Goal: Information Seeking & Learning: Check status

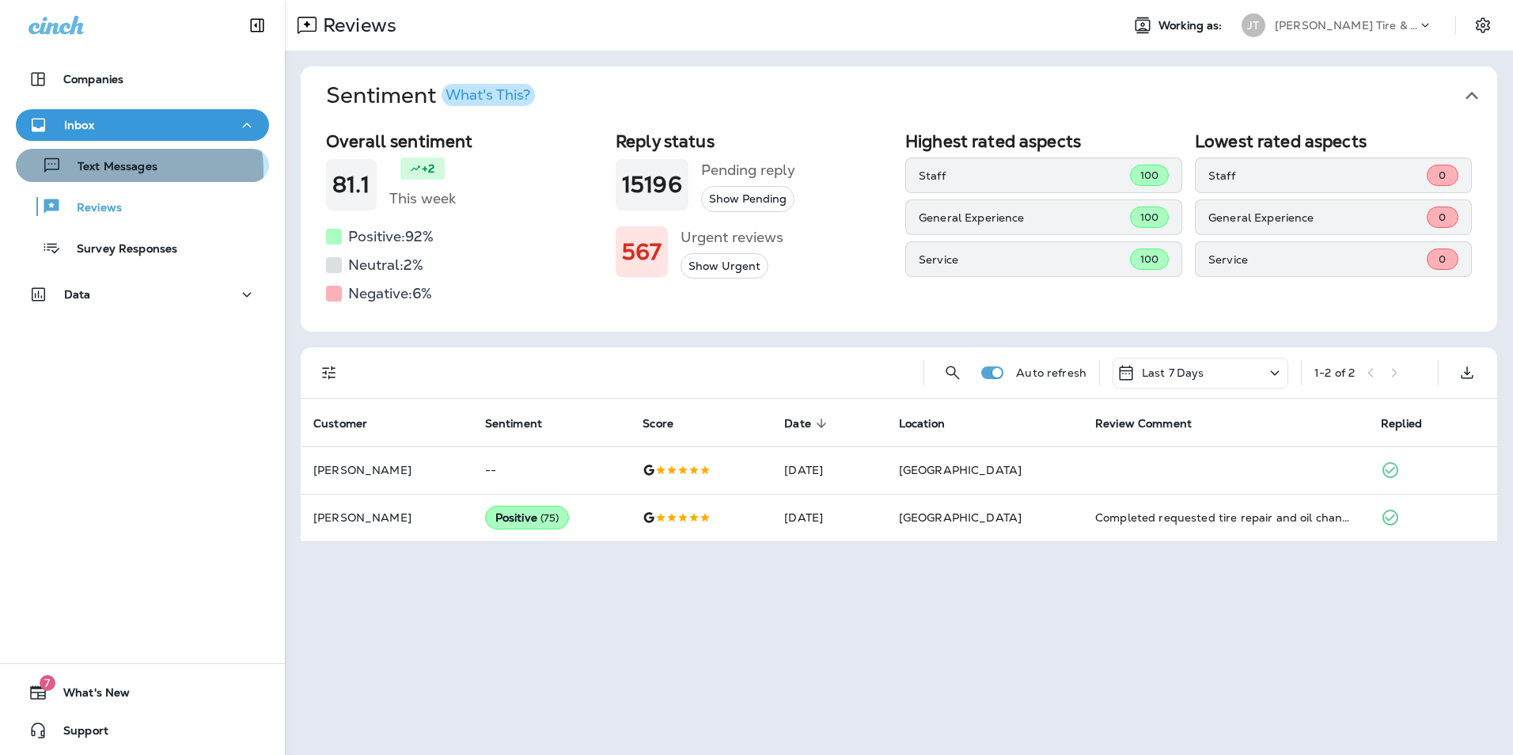
click at [135, 170] on p "Text Messages" at bounding box center [110, 167] width 96 height 15
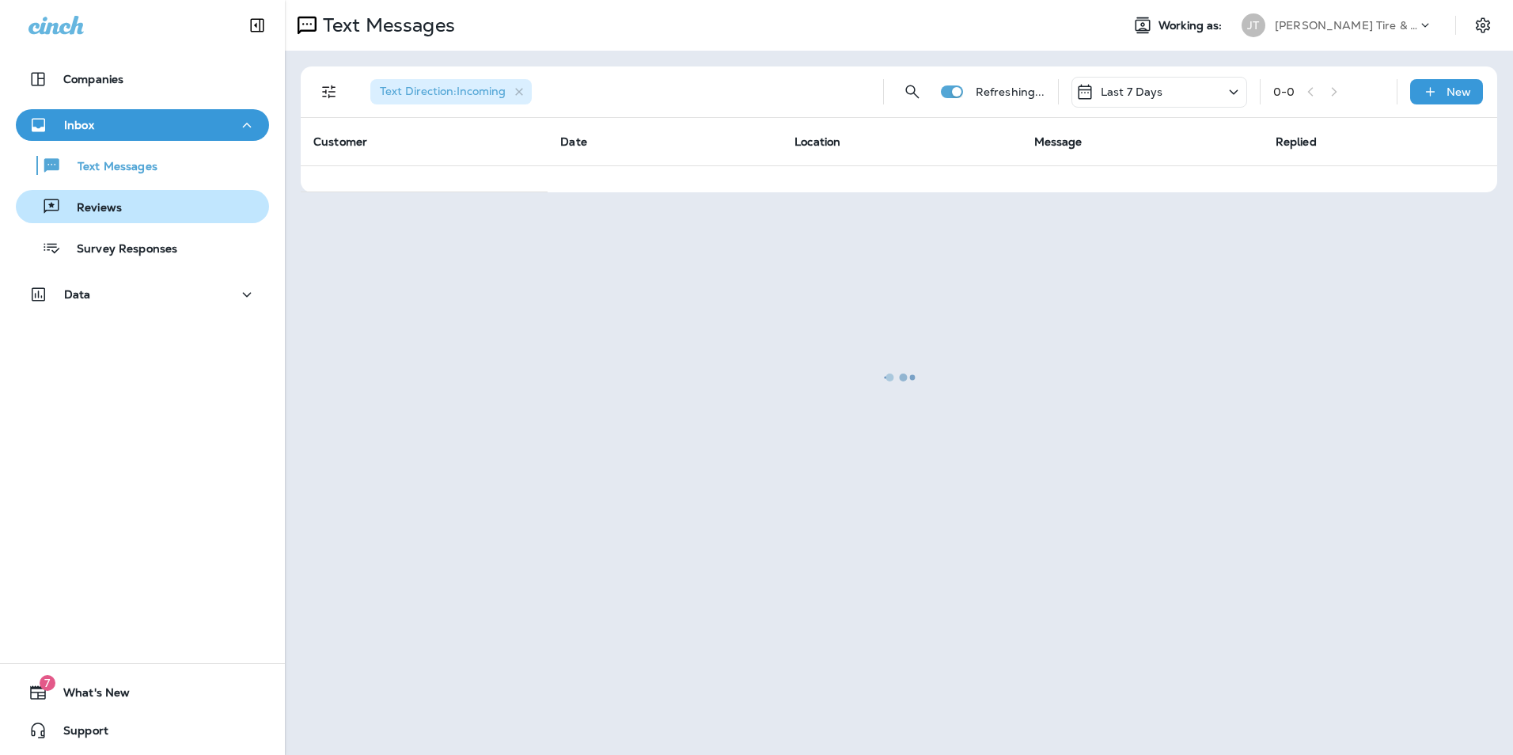
click at [116, 201] on p "Reviews" at bounding box center [91, 208] width 61 height 15
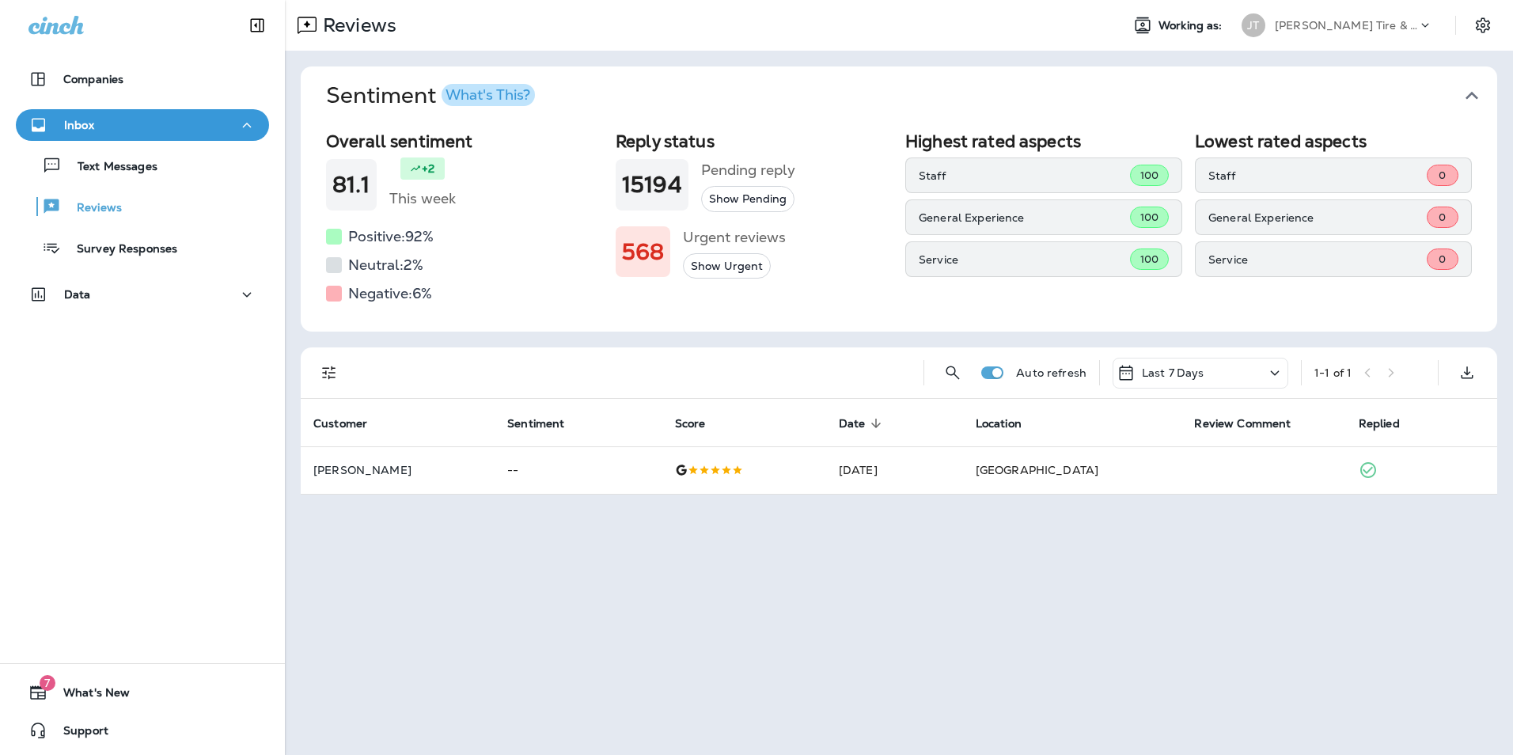
click at [1156, 363] on div "Last 7 Days" at bounding box center [1161, 372] width 88 height 19
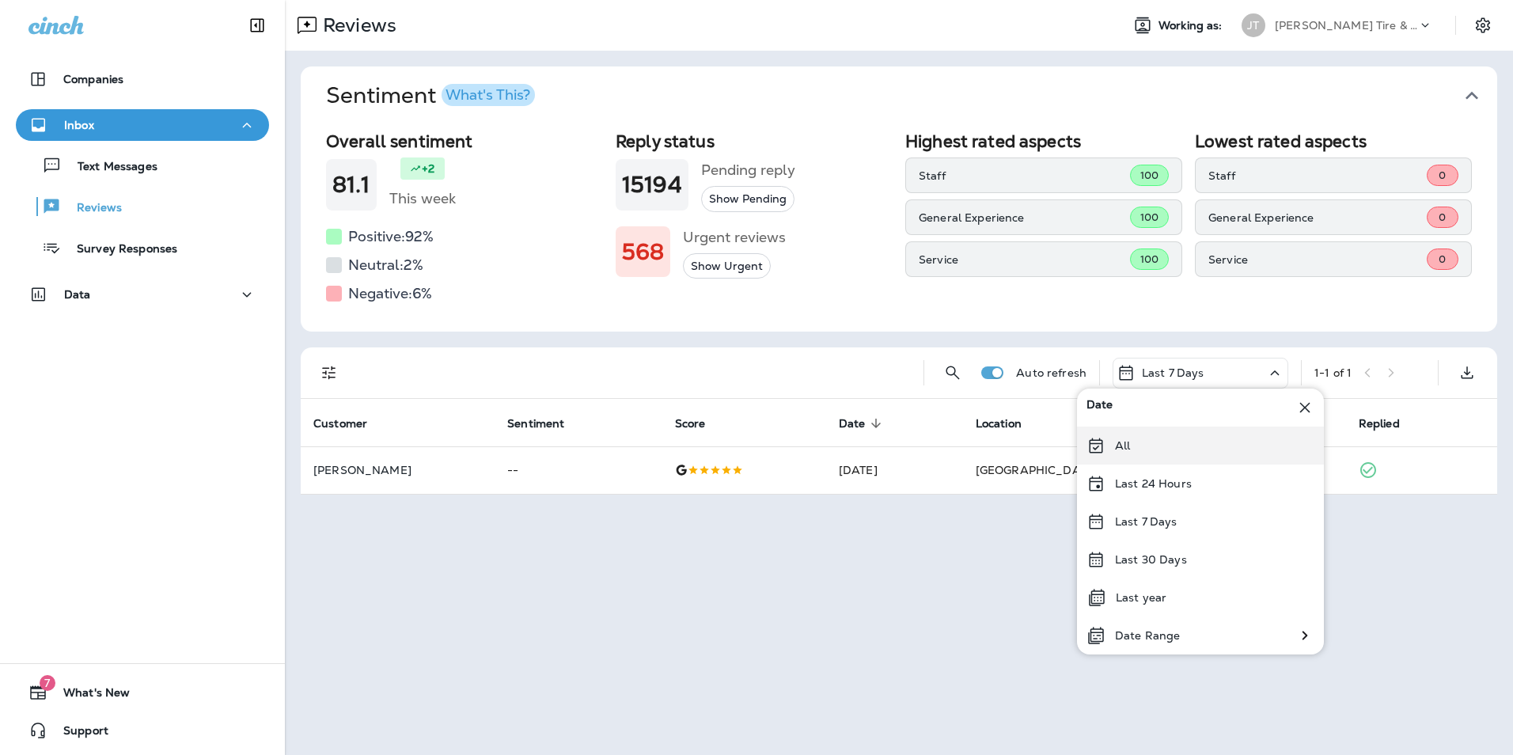
click at [1126, 457] on div "All" at bounding box center [1200, 446] width 247 height 38
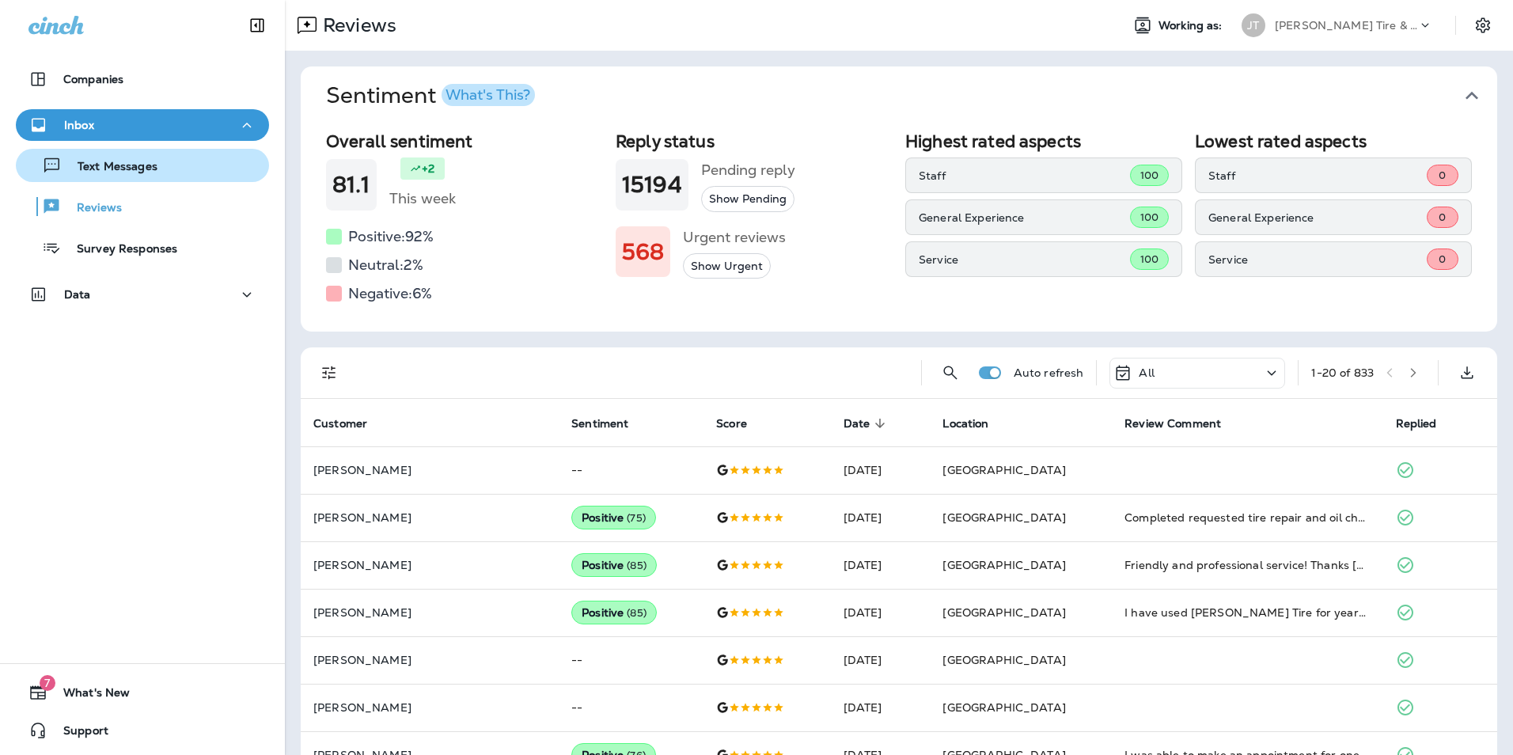
click at [152, 180] on button "Text Messages" at bounding box center [142, 165] width 253 height 33
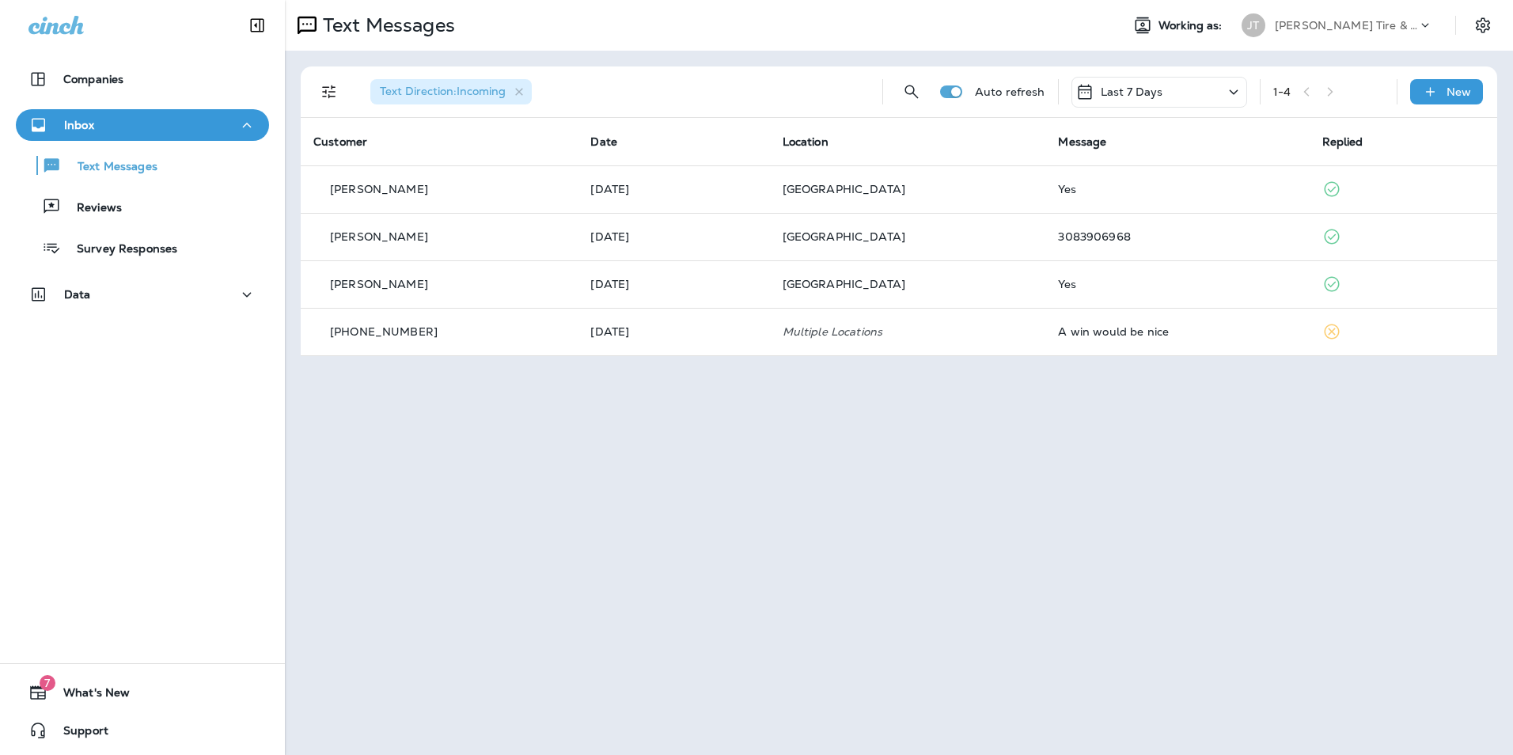
click at [1167, 93] on div "Last 7 Days" at bounding box center [1160, 92] width 176 height 31
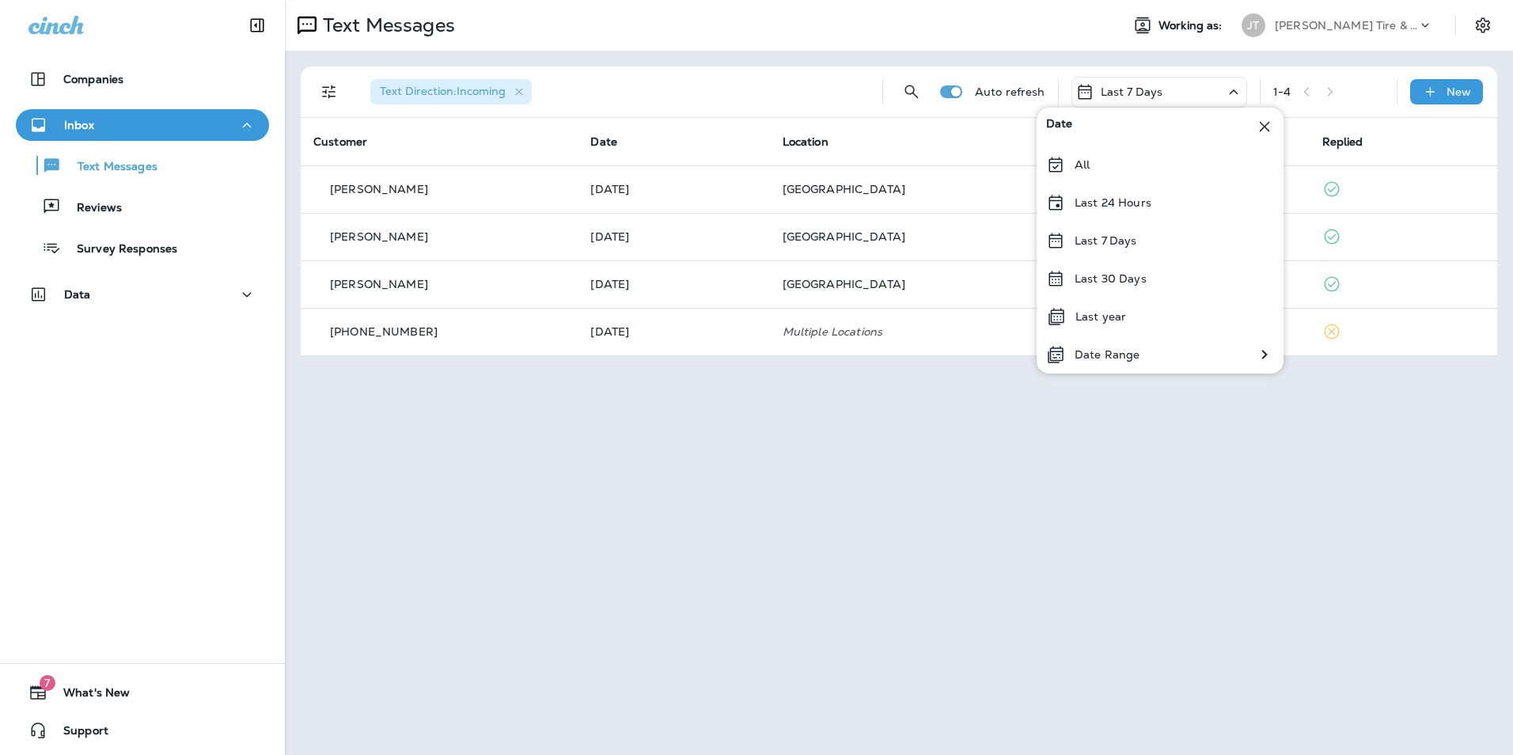
click at [1114, 158] on div "All" at bounding box center [1160, 165] width 247 height 38
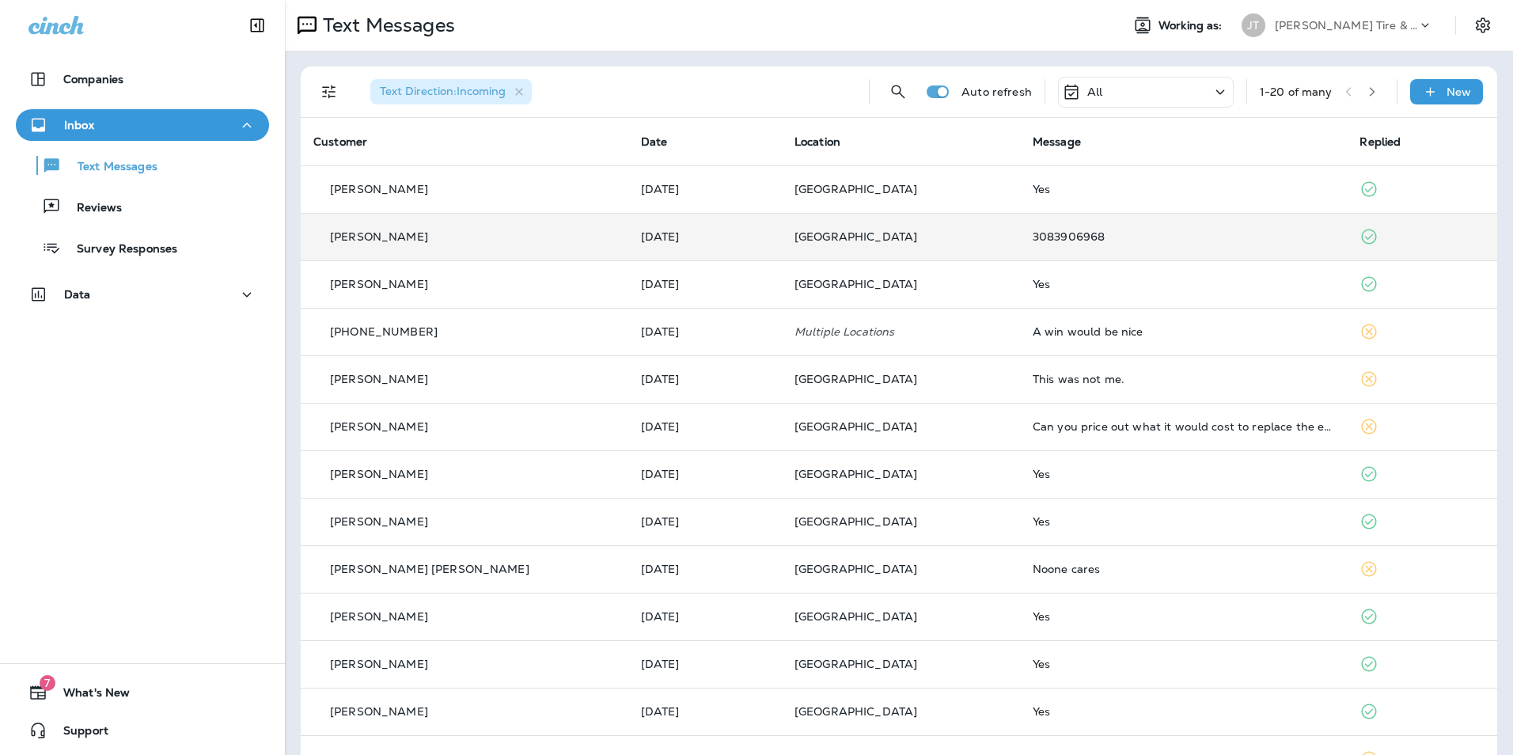
click at [929, 249] on td "[GEOGRAPHIC_DATA]" at bounding box center [901, 236] width 238 height 47
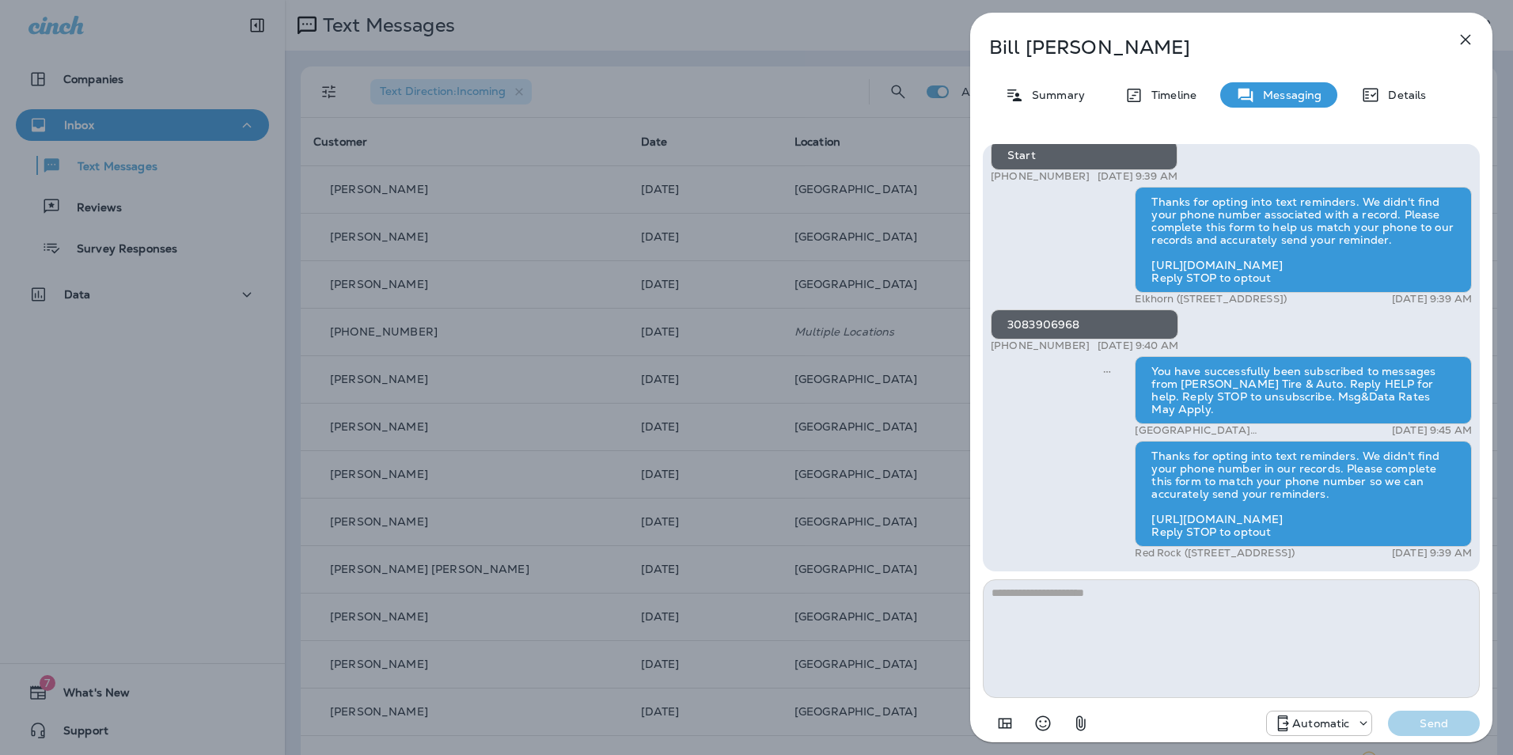
click at [1471, 47] on icon "button" at bounding box center [1465, 39] width 19 height 19
